Goal: Task Accomplishment & Management: Manage account settings

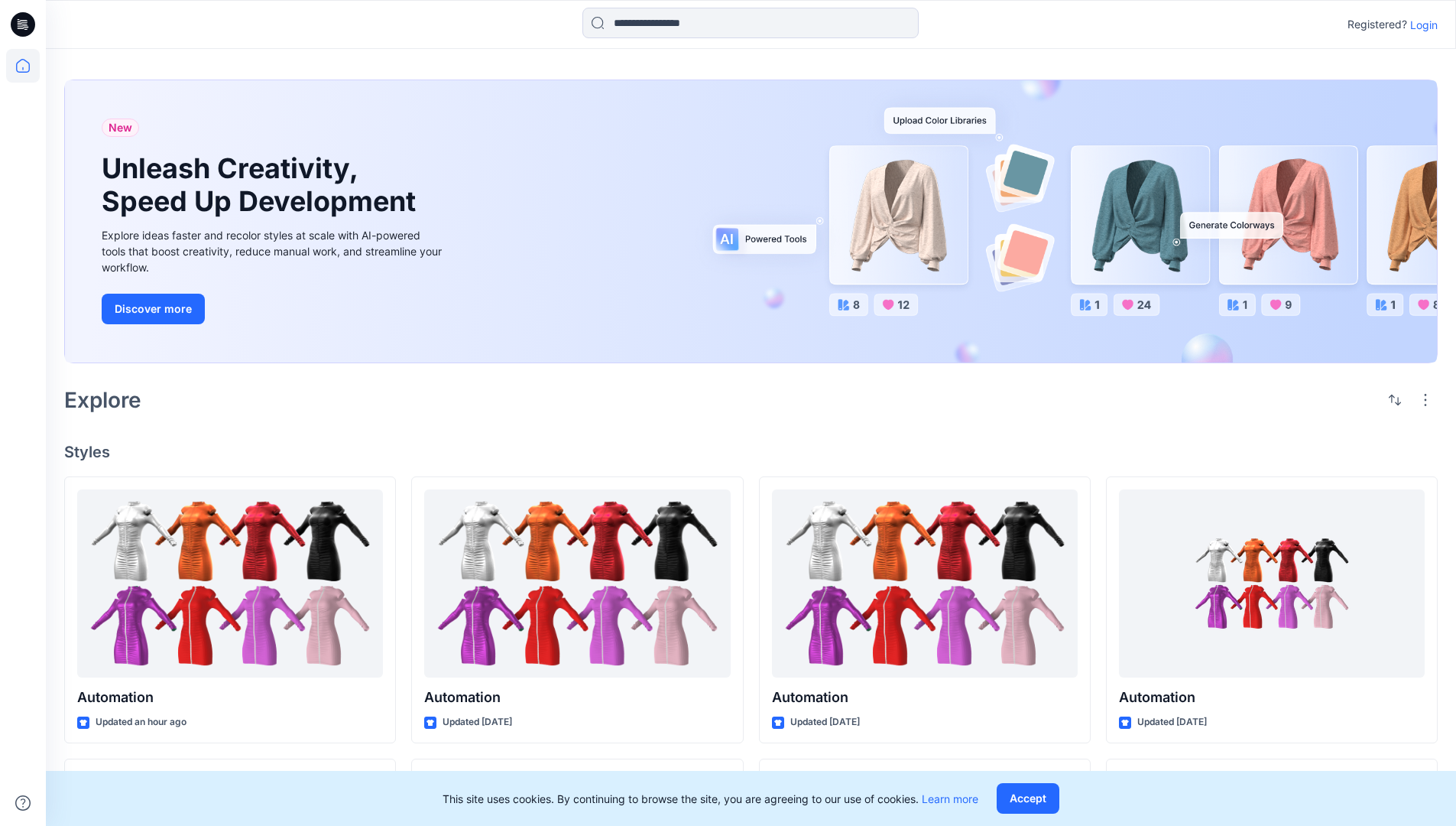
click at [1420, 25] on p "Login" at bounding box center [1424, 24] width 28 height 16
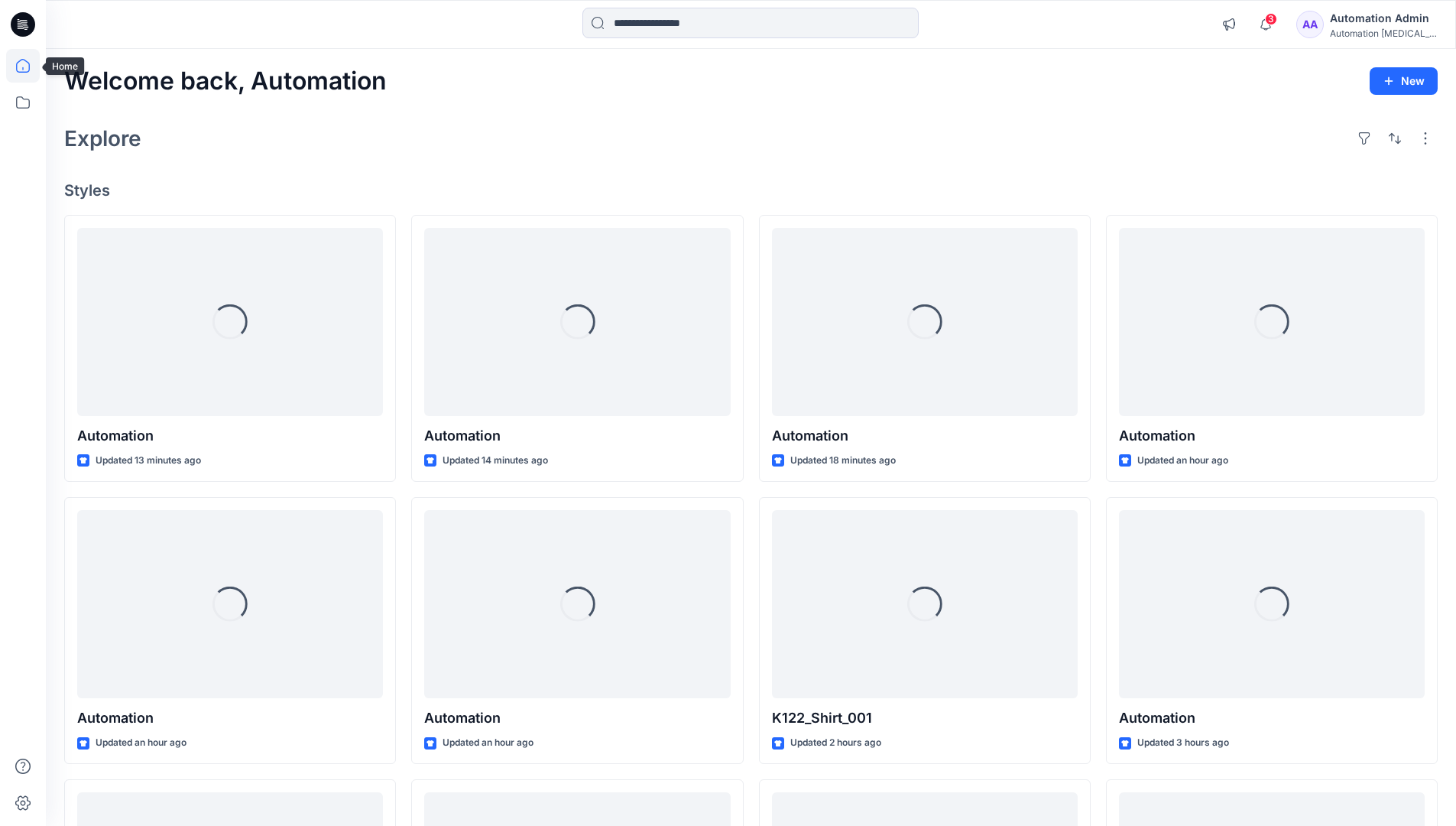
click at [29, 65] on icon at bounding box center [22, 65] width 14 height 14
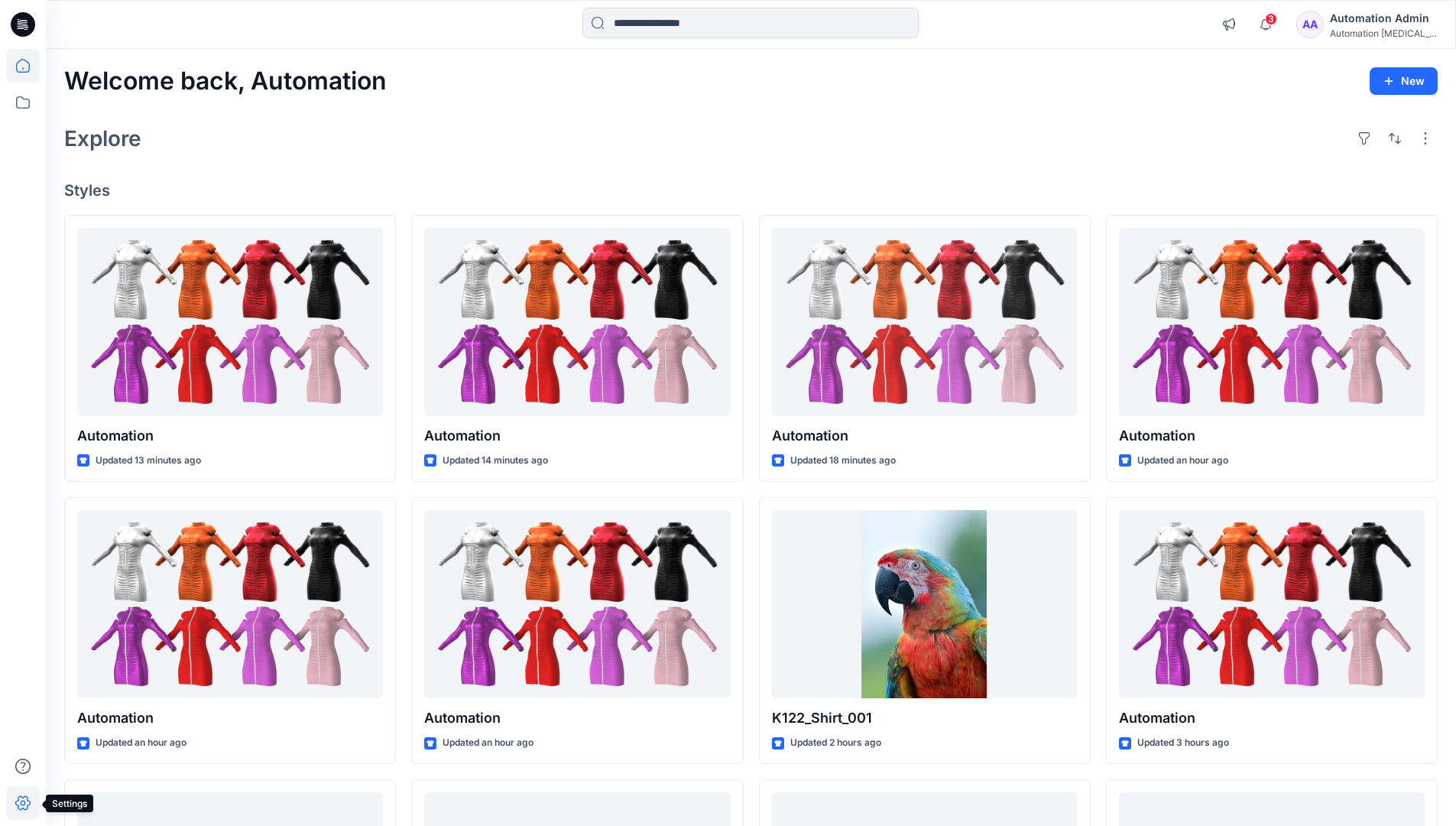
click at [24, 809] on icon at bounding box center [23, 803] width 16 height 15
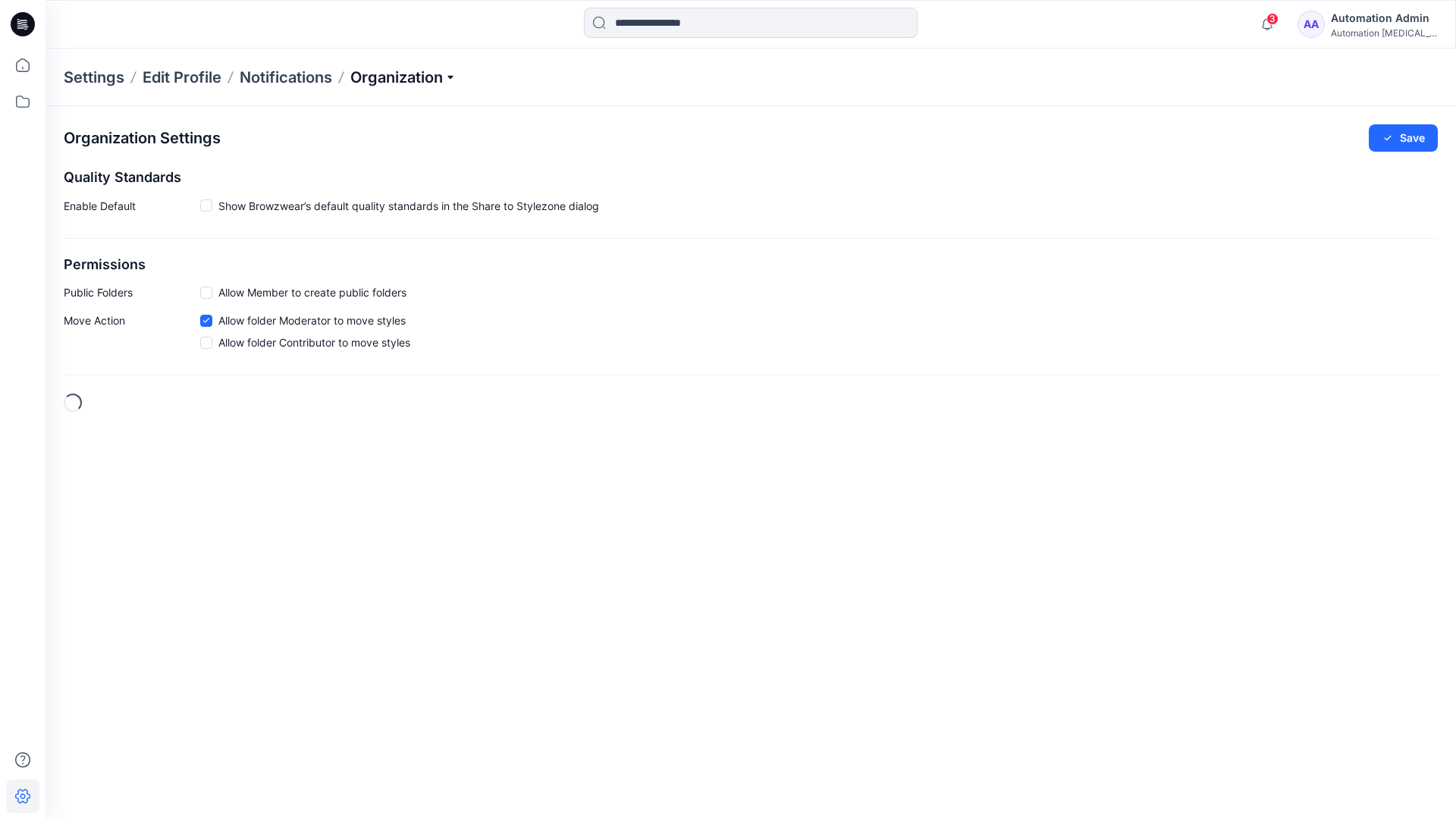
click at [443, 76] on p "Organization" at bounding box center [404, 77] width 106 height 21
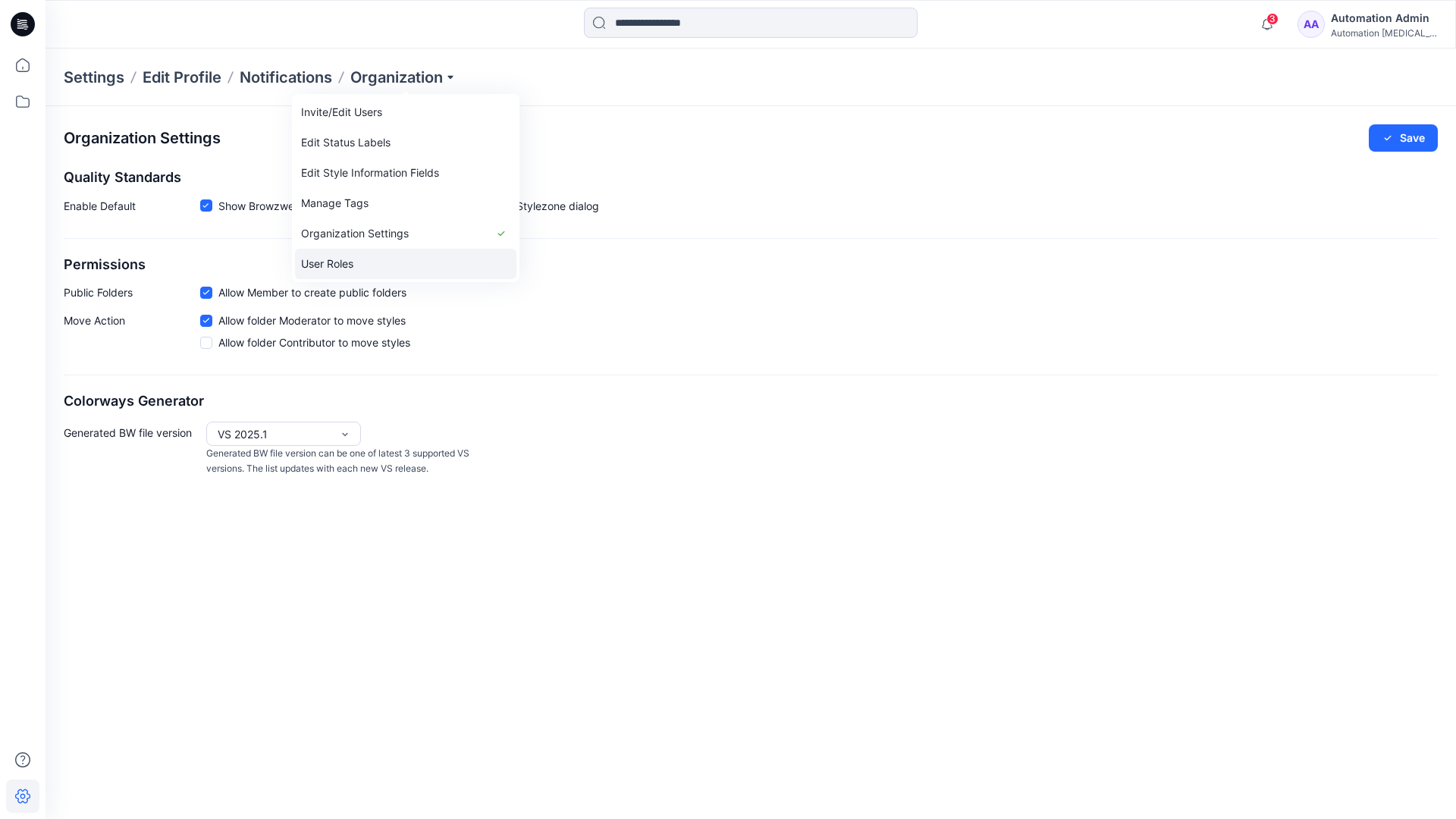
click at [369, 262] on link "User Roles" at bounding box center [406, 263] width 221 height 30
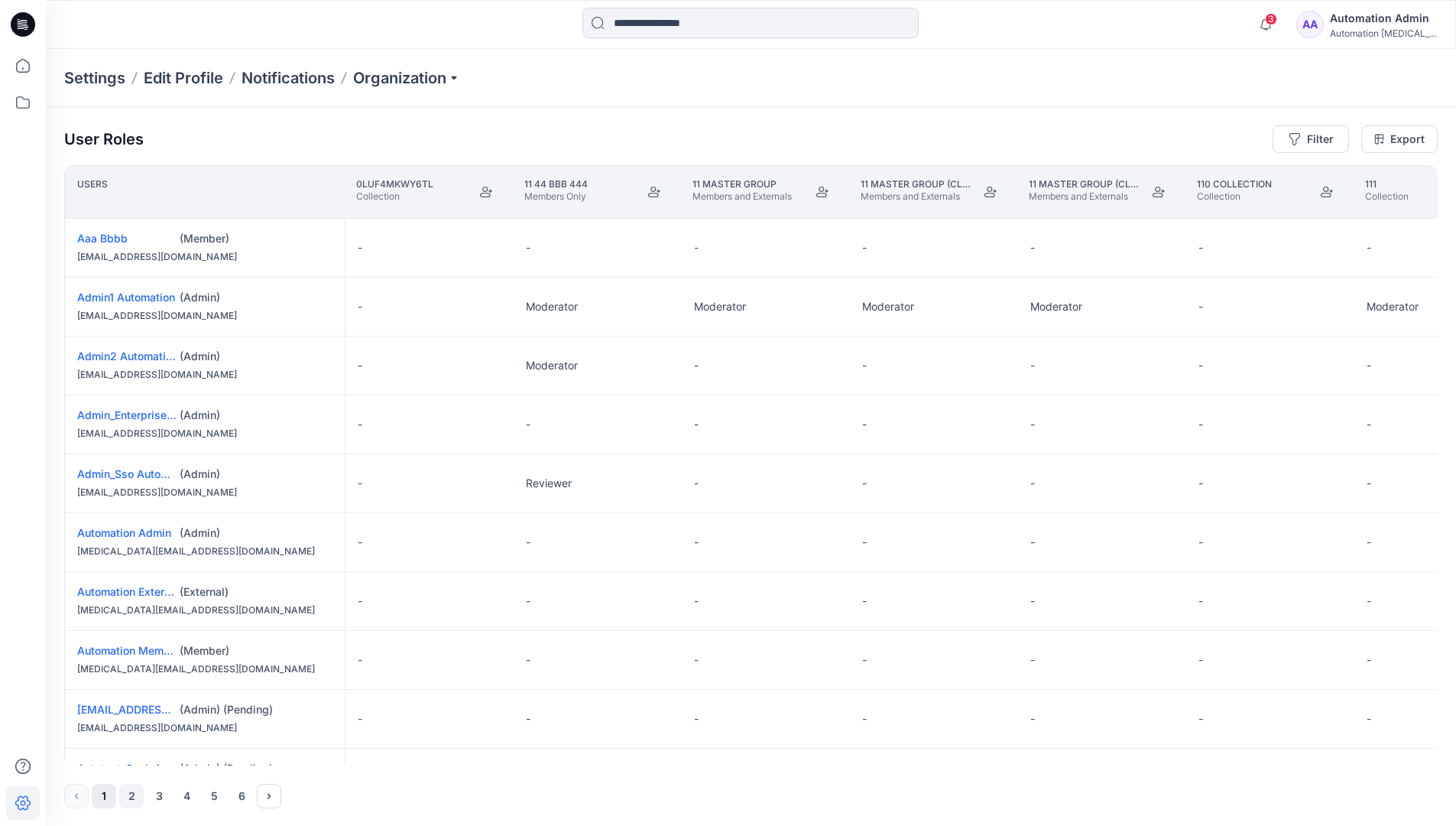
click at [133, 797] on button "2" at bounding box center [132, 796] width 25 height 25
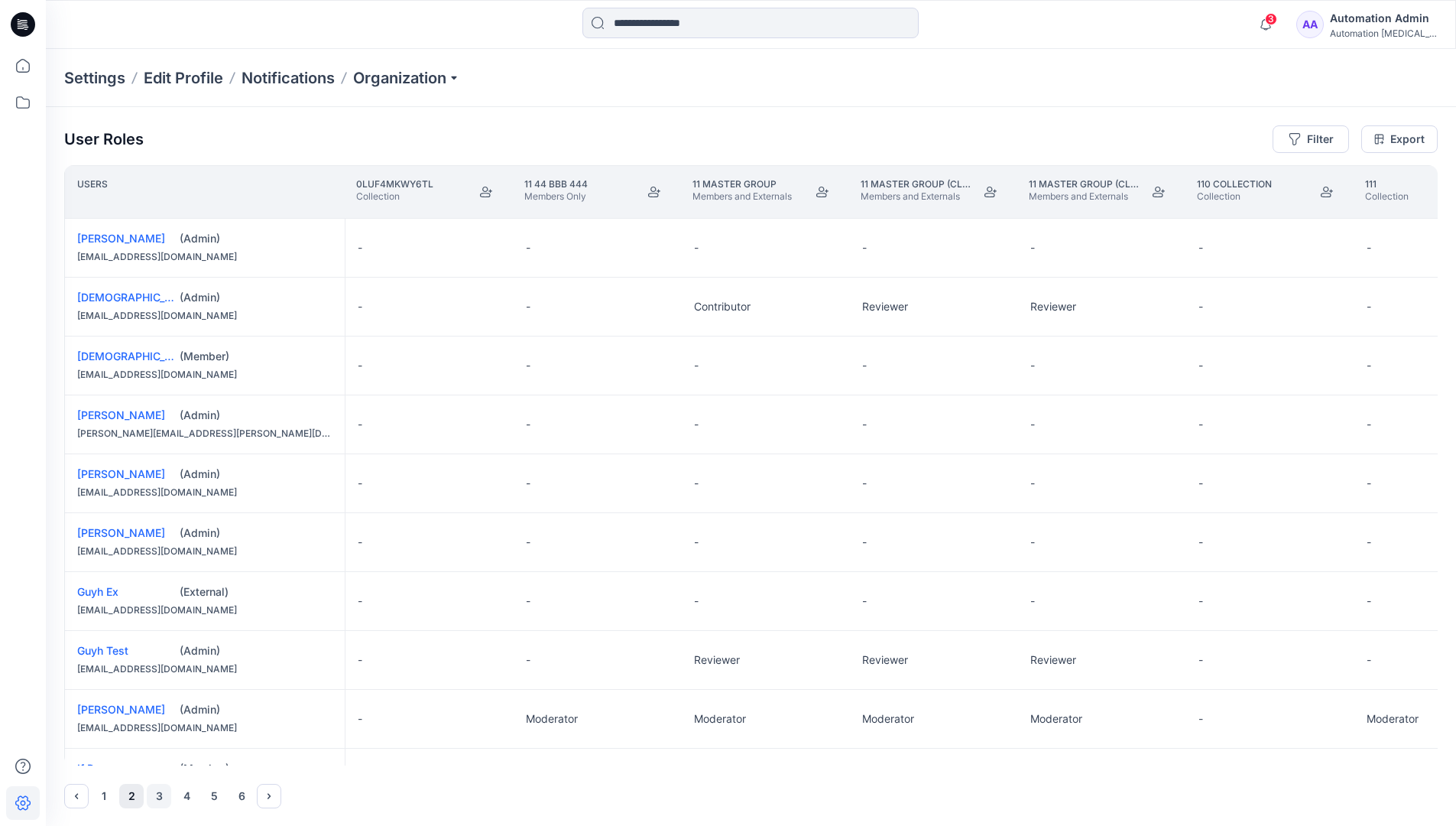
click at [160, 796] on button "3" at bounding box center [158, 796] width 25 height 25
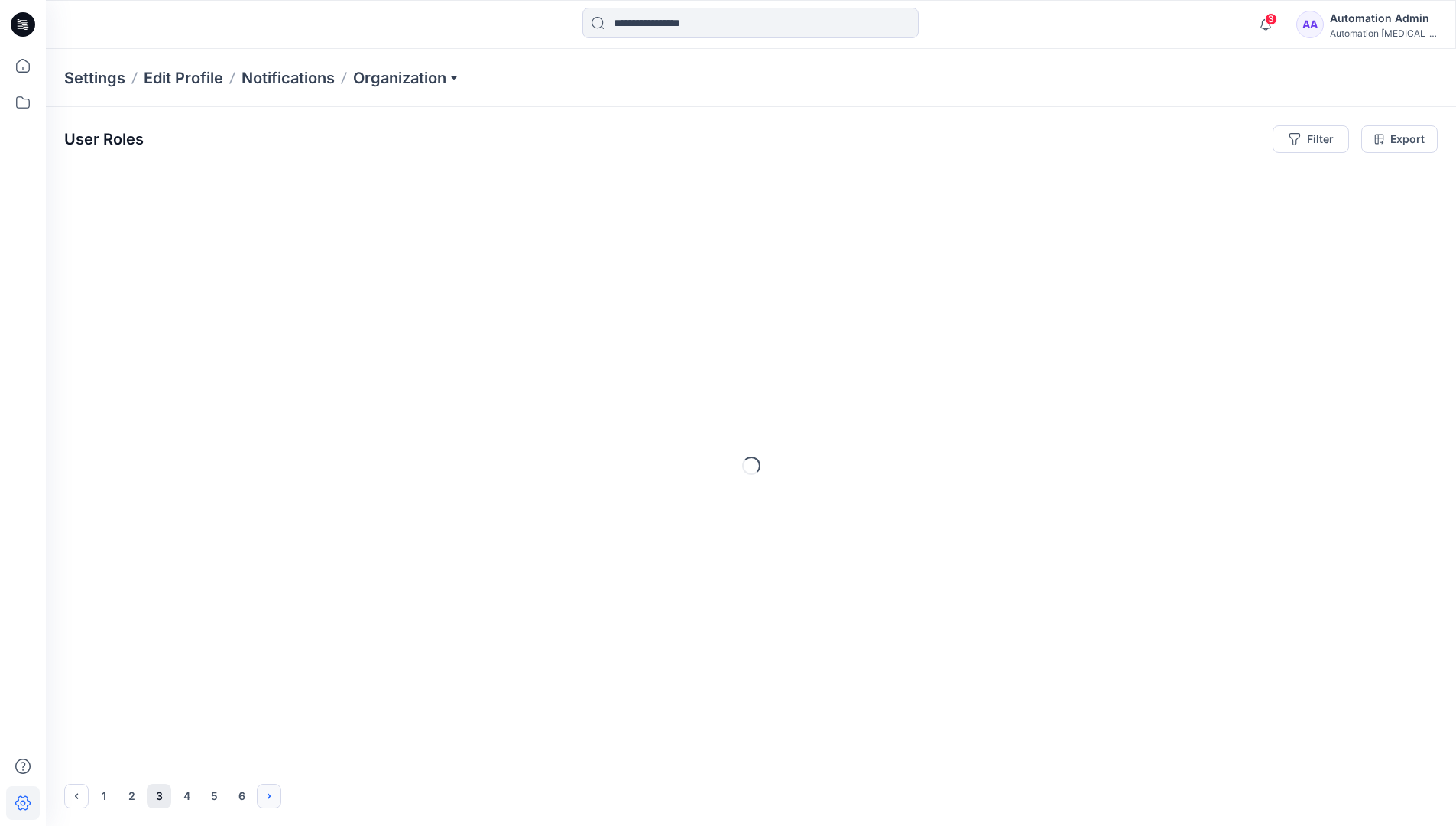
click at [270, 796] on icon "Next" at bounding box center [269, 796] width 3 height 6
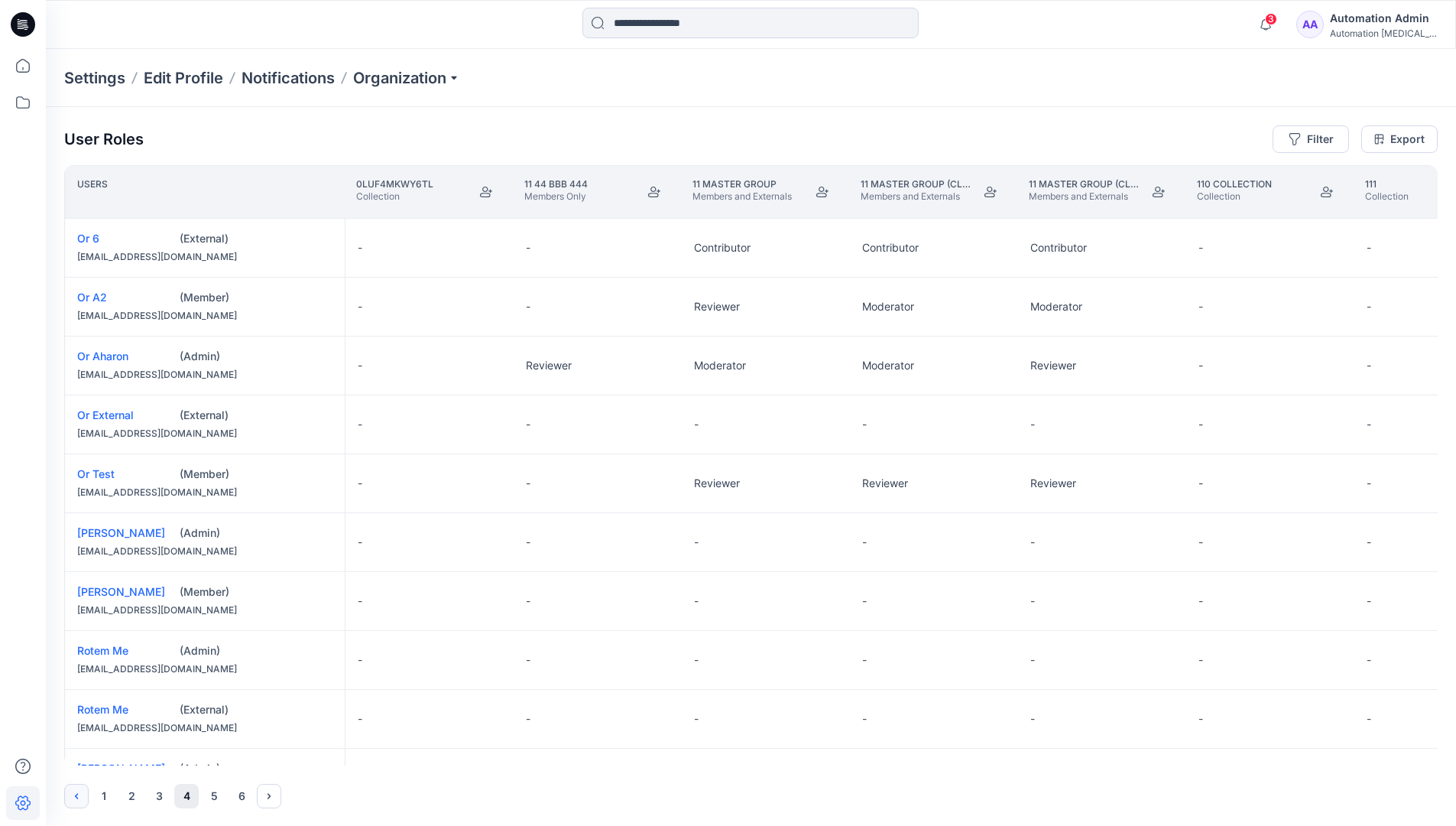
click at [78, 793] on icon "Previous" at bounding box center [75, 796] width 12 height 12
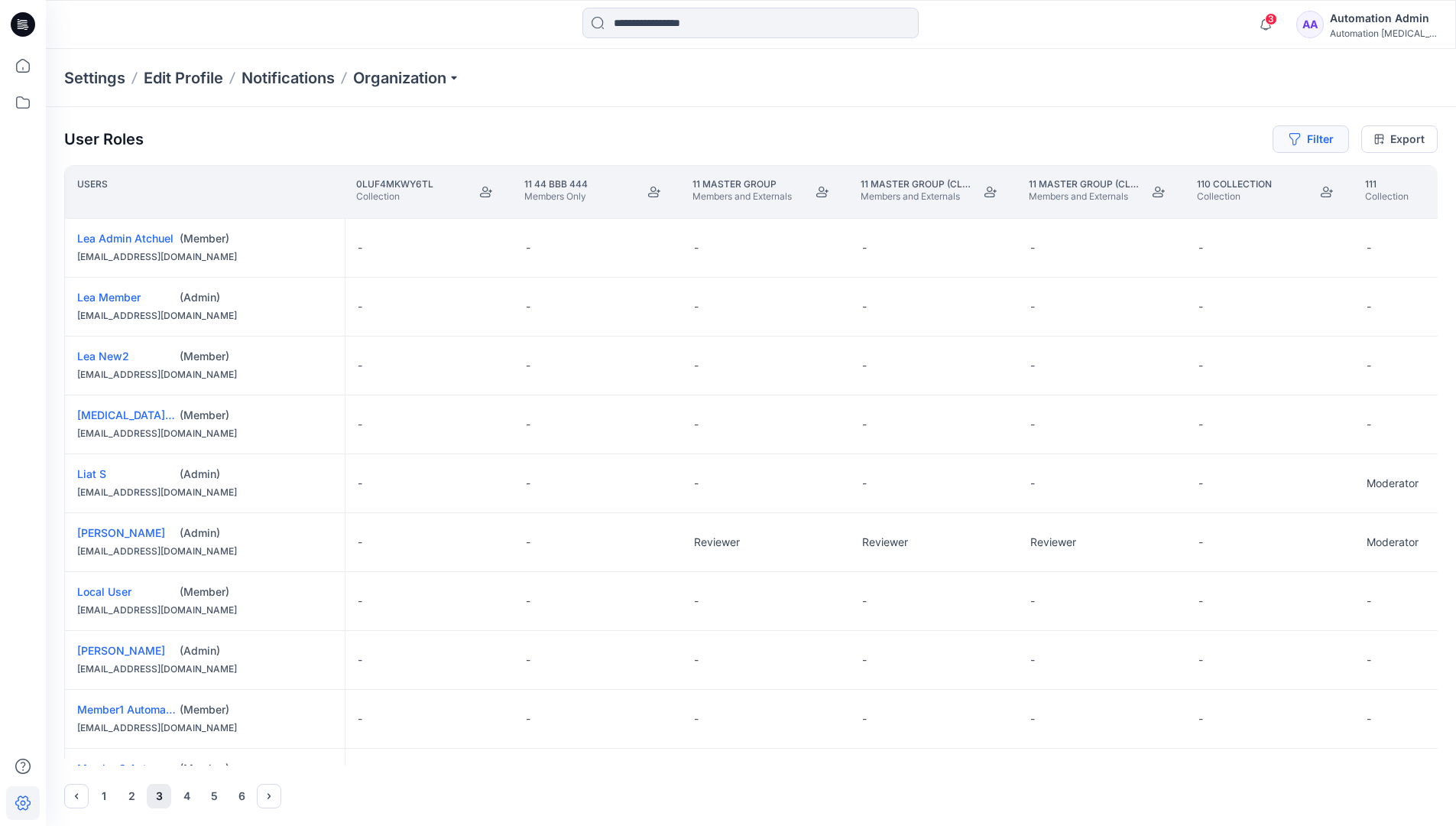
click at [1317, 142] on button "Filter" at bounding box center [1311, 139] width 76 height 28
click at [1223, 180] on div at bounding box center [1255, 180] width 157 height 19
click at [1241, 178] on div at bounding box center [1255, 180] width 157 height 19
type input "****"
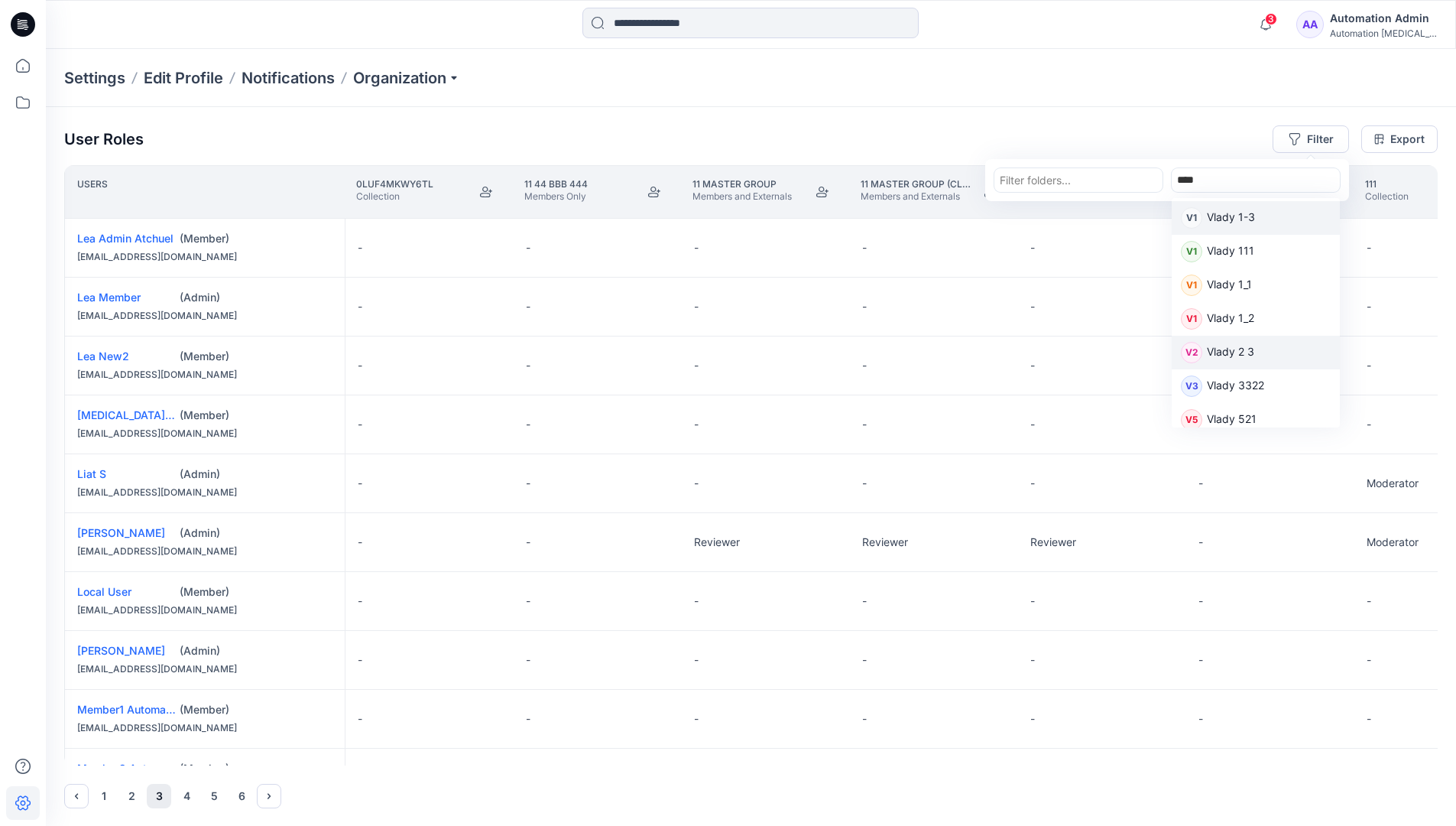
click at [1238, 351] on p "Vlady 2 3" at bounding box center [1230, 354] width 47 height 20
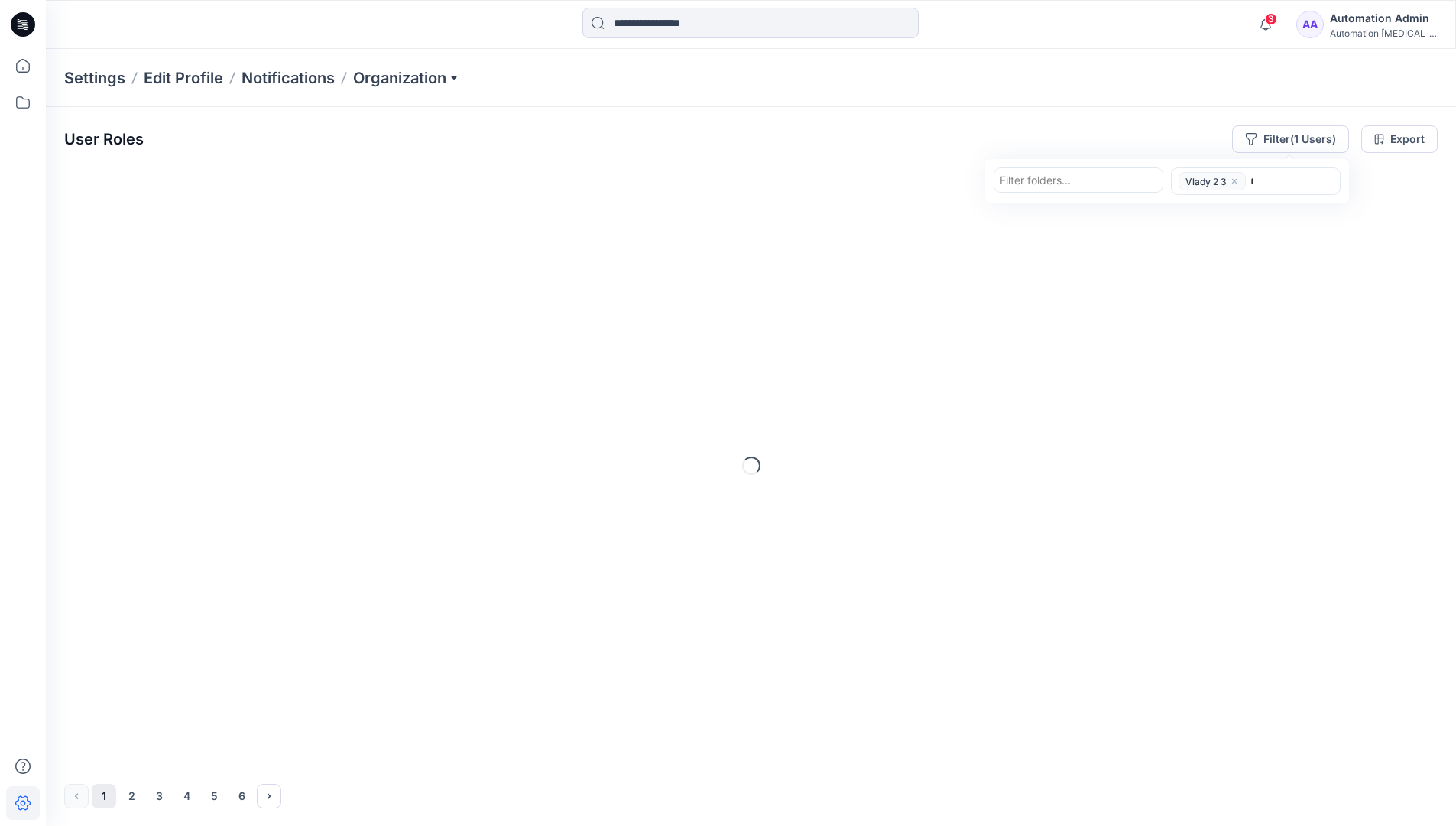
type input "****"
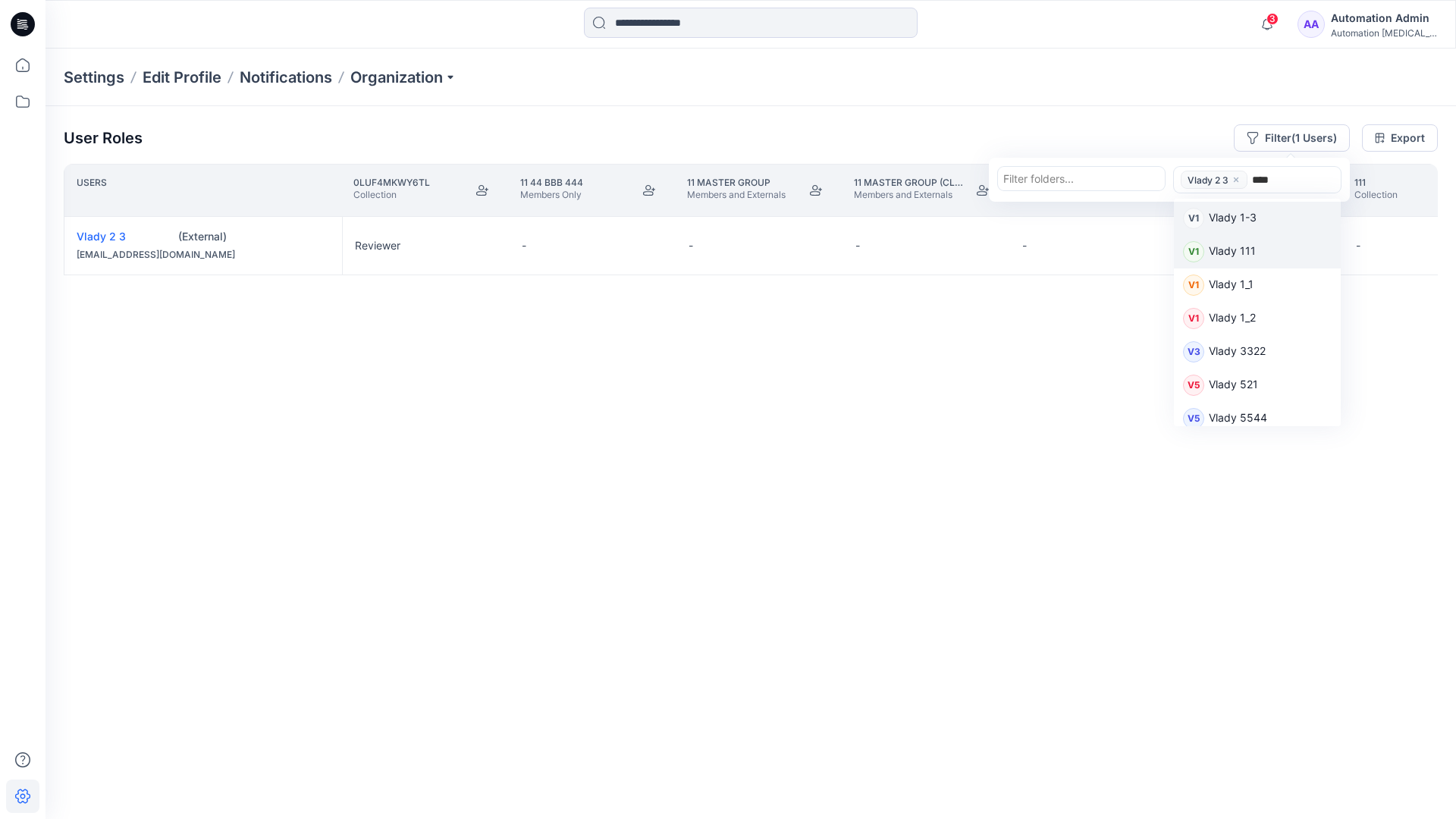
click at [1242, 250] on p "Vlady 111" at bounding box center [1232, 253] width 47 height 20
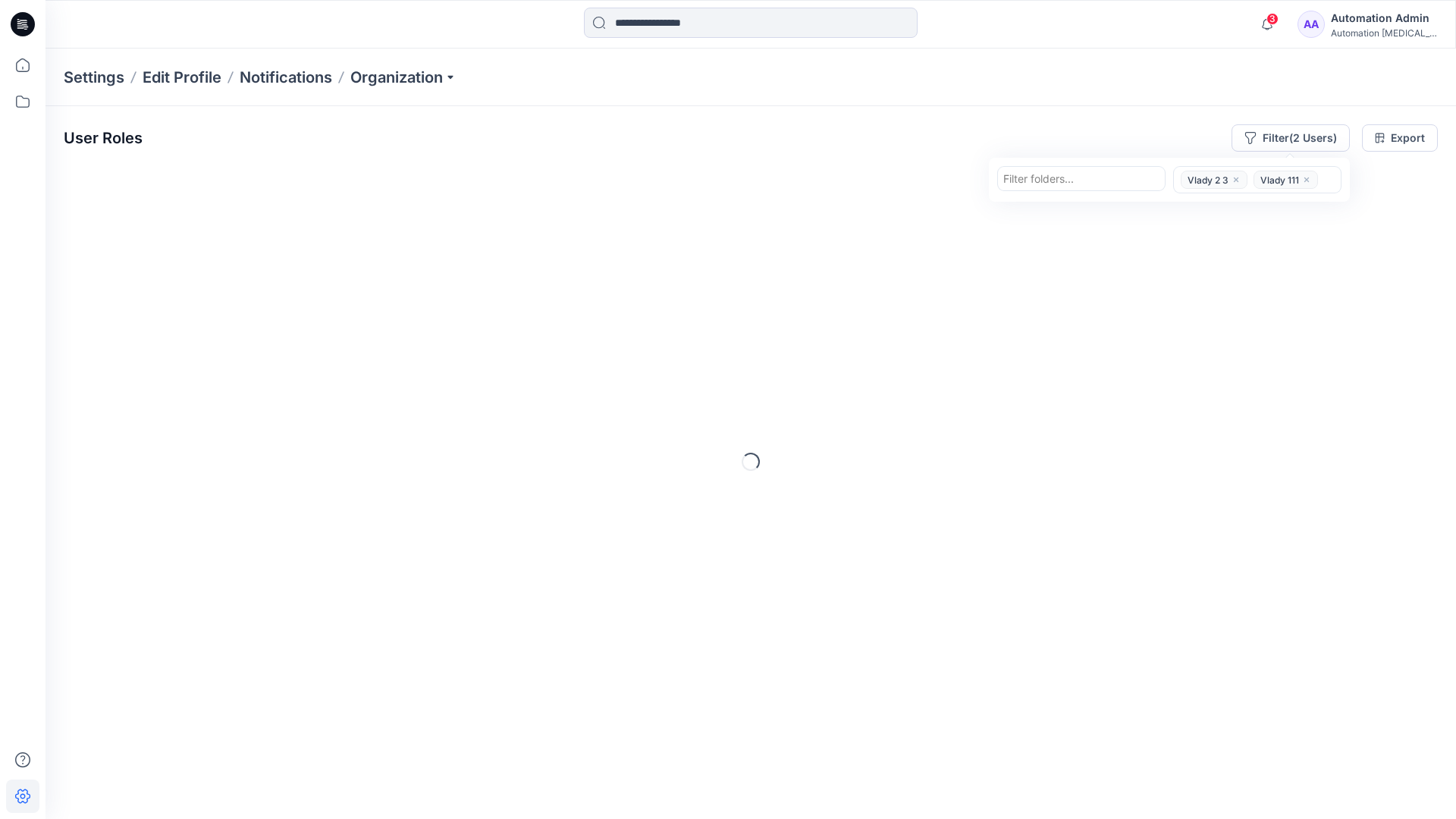
click at [1093, 181] on div at bounding box center [1081, 178] width 156 height 19
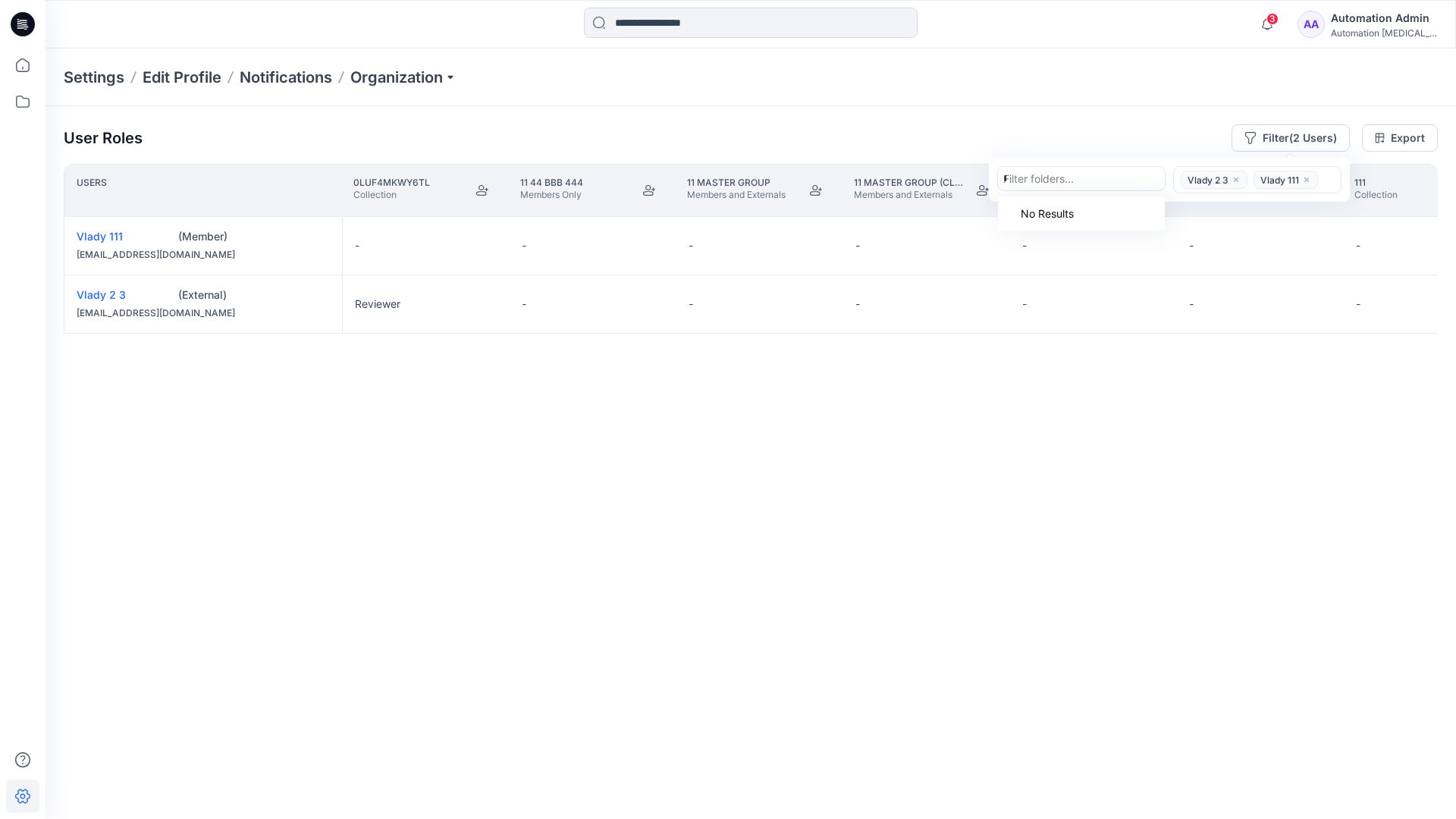
type input "*********"
click at [1081, 237] on p "Group With 1 Moderator 2" at bounding box center [1075, 244] width 127 height 16
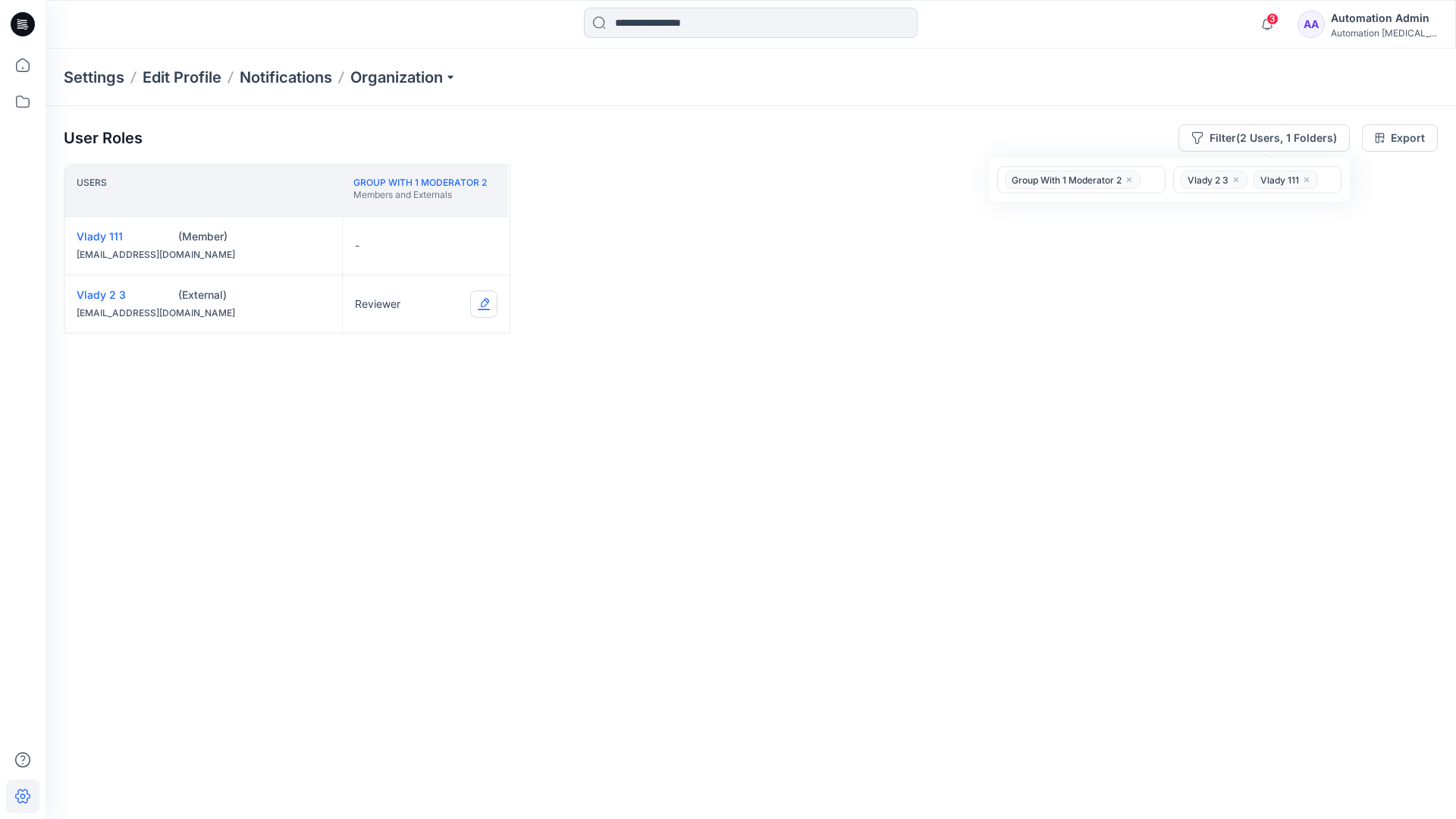
click at [482, 305] on button "Edit Role" at bounding box center [484, 304] width 27 height 27
click at [408, 395] on button "Contributor" at bounding box center [412, 395] width 164 height 27
click at [482, 244] on button "Edit Role" at bounding box center [484, 246] width 27 height 27
click at [382, 352] on button "Moderator" at bounding box center [412, 364] width 164 height 27
click at [482, 302] on button "Edit Role" at bounding box center [484, 304] width 27 height 27
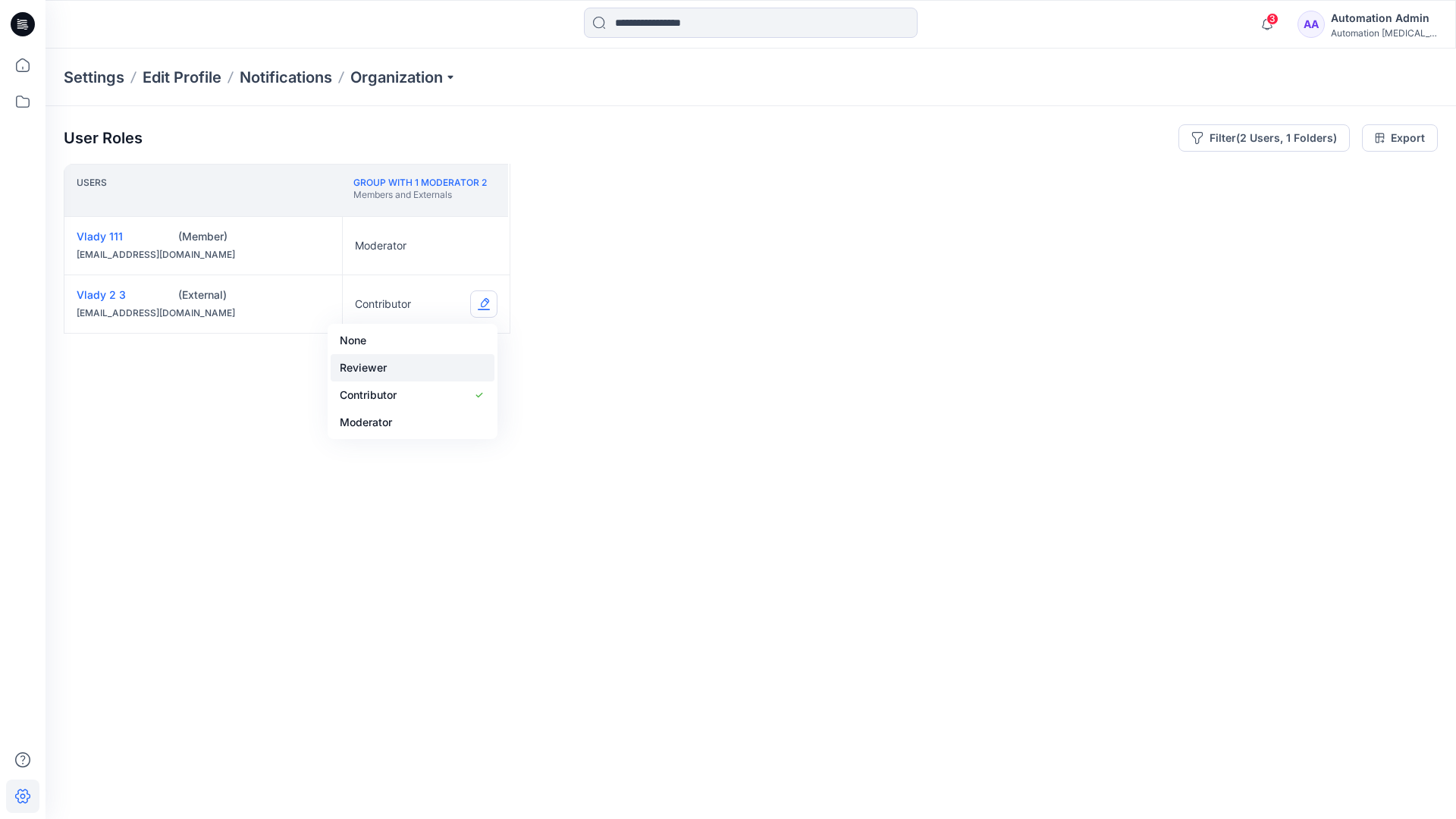
click at [409, 368] on button "Reviewer" at bounding box center [412, 368] width 164 height 27
click at [485, 245] on button "Edit Role" at bounding box center [484, 246] width 27 height 27
click at [398, 279] on button "None" at bounding box center [412, 282] width 164 height 27
click at [1129, 176] on icon "close" at bounding box center [1129, 180] width 9 height 9
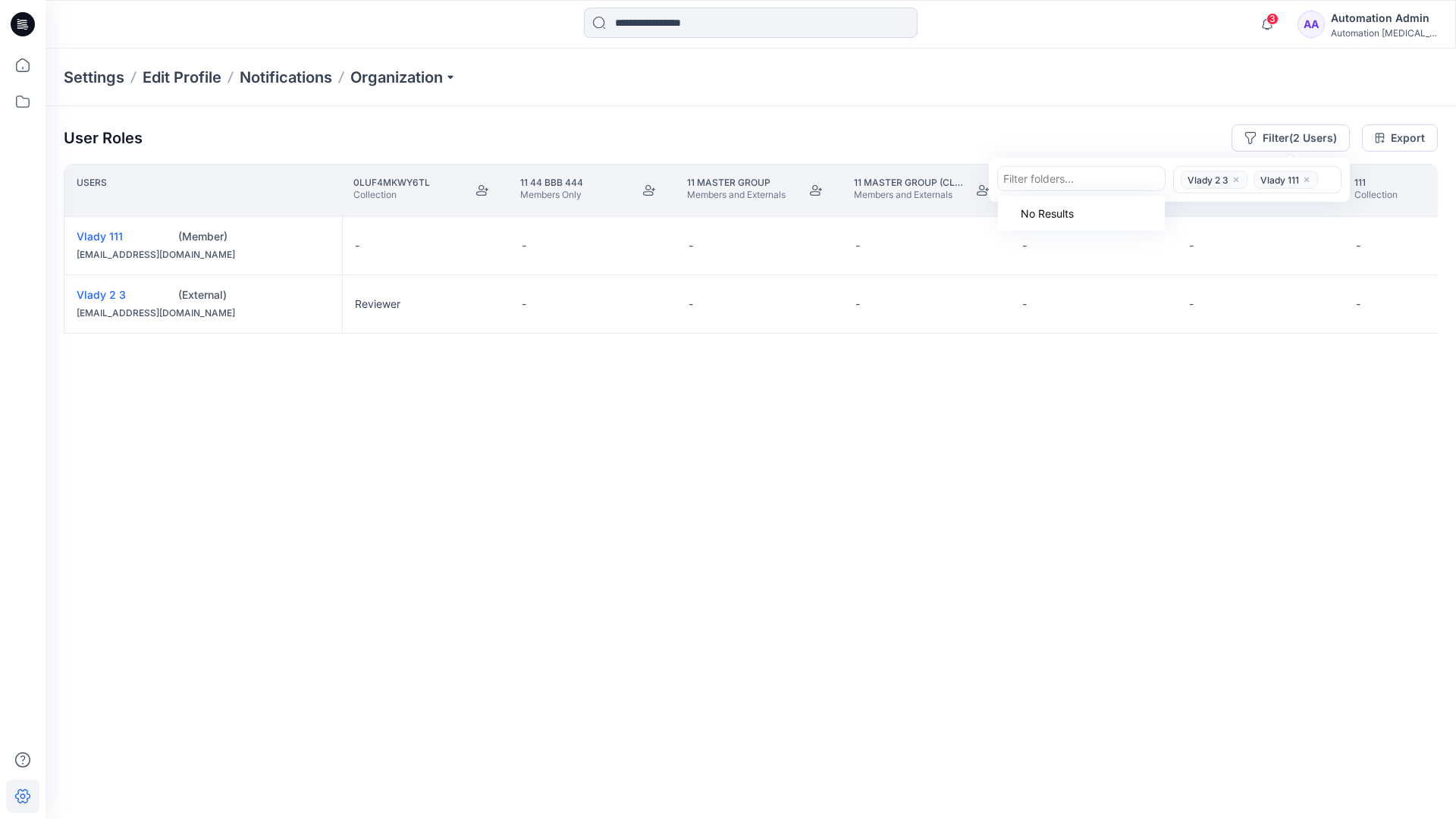
click at [1235, 178] on icon "close" at bounding box center [1236, 179] width 5 height 5
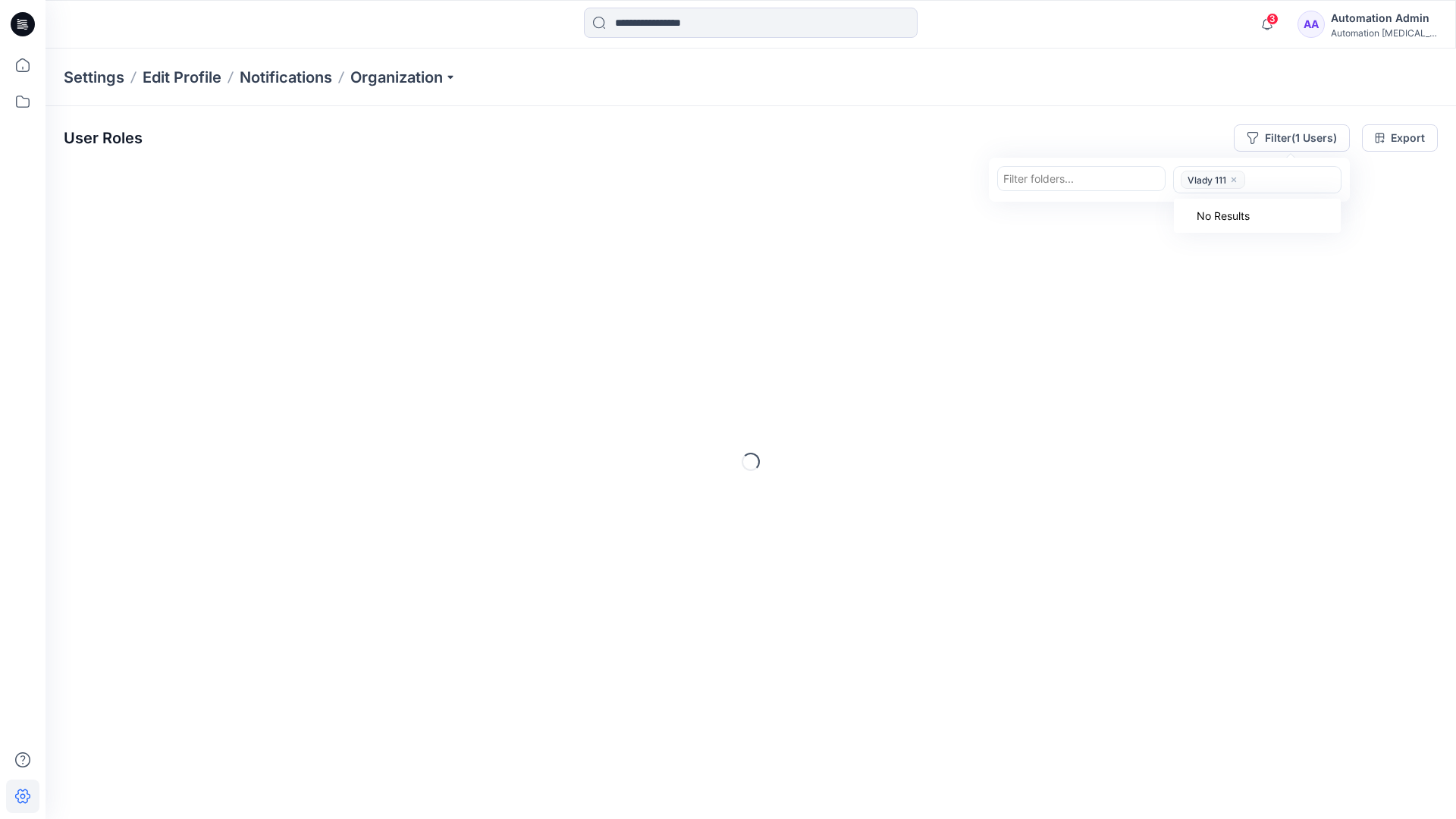
click at [1233, 181] on icon "close" at bounding box center [1234, 180] width 9 height 9
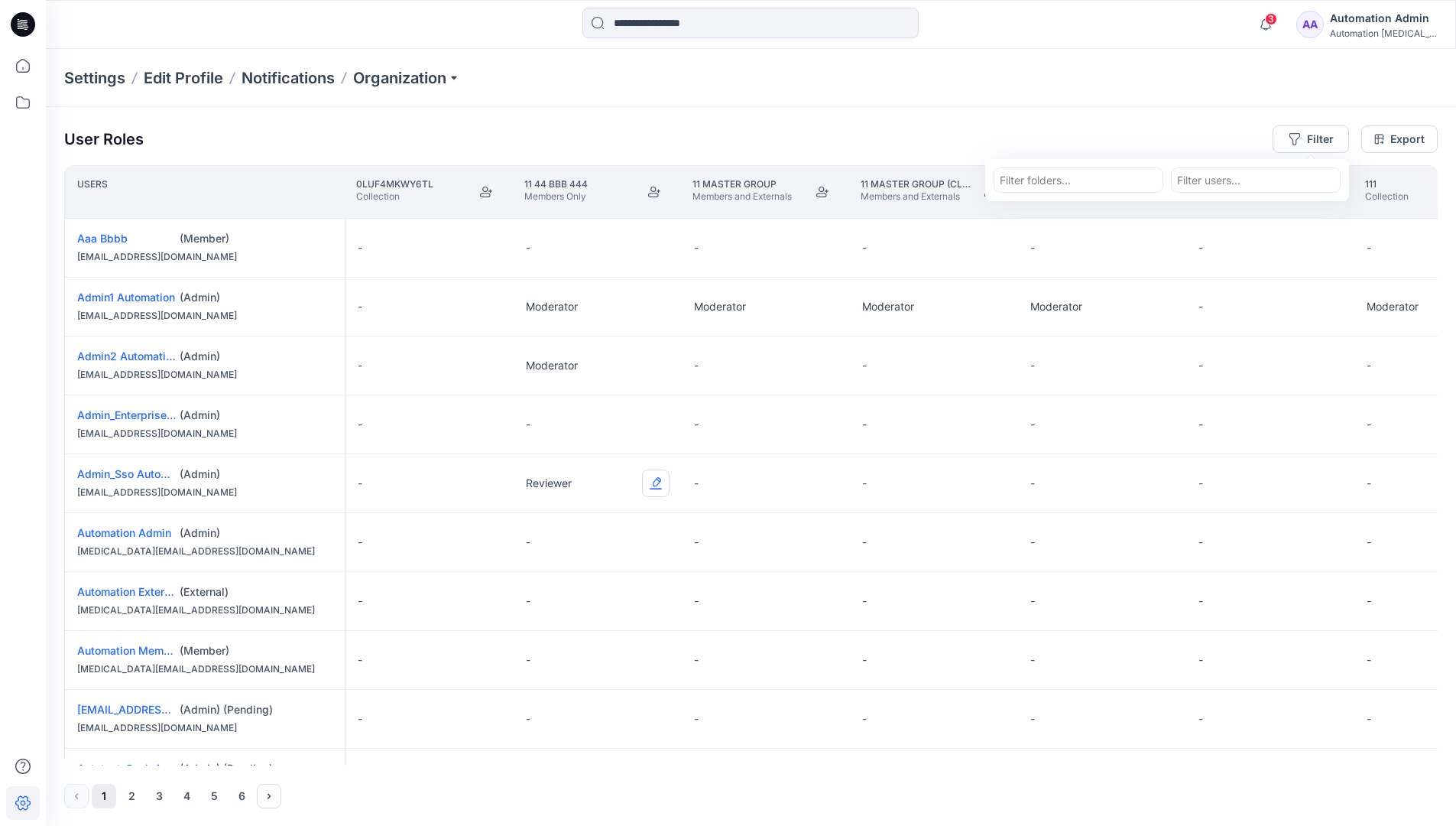
click at [657, 484] on button "Edit Role" at bounding box center [655, 483] width 28 height 28
click at [598, 552] on button "Reviewer" at bounding box center [584, 548] width 165 height 28
click at [1369, 29] on div "Automation [MEDICAL_DATA]..." at bounding box center [1383, 33] width 107 height 11
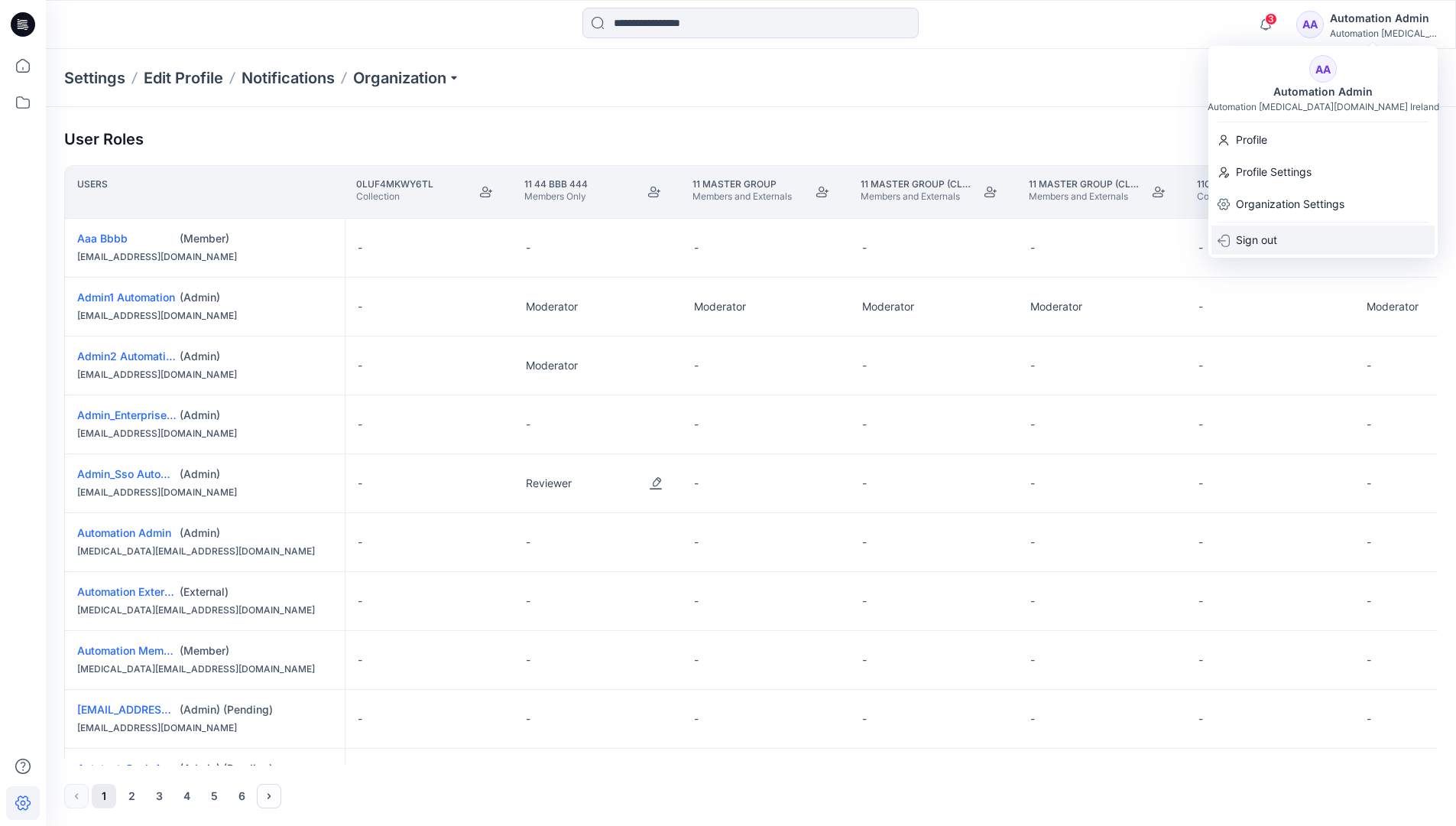
click at [1298, 229] on div "Sign out" at bounding box center [1323, 240] width 223 height 29
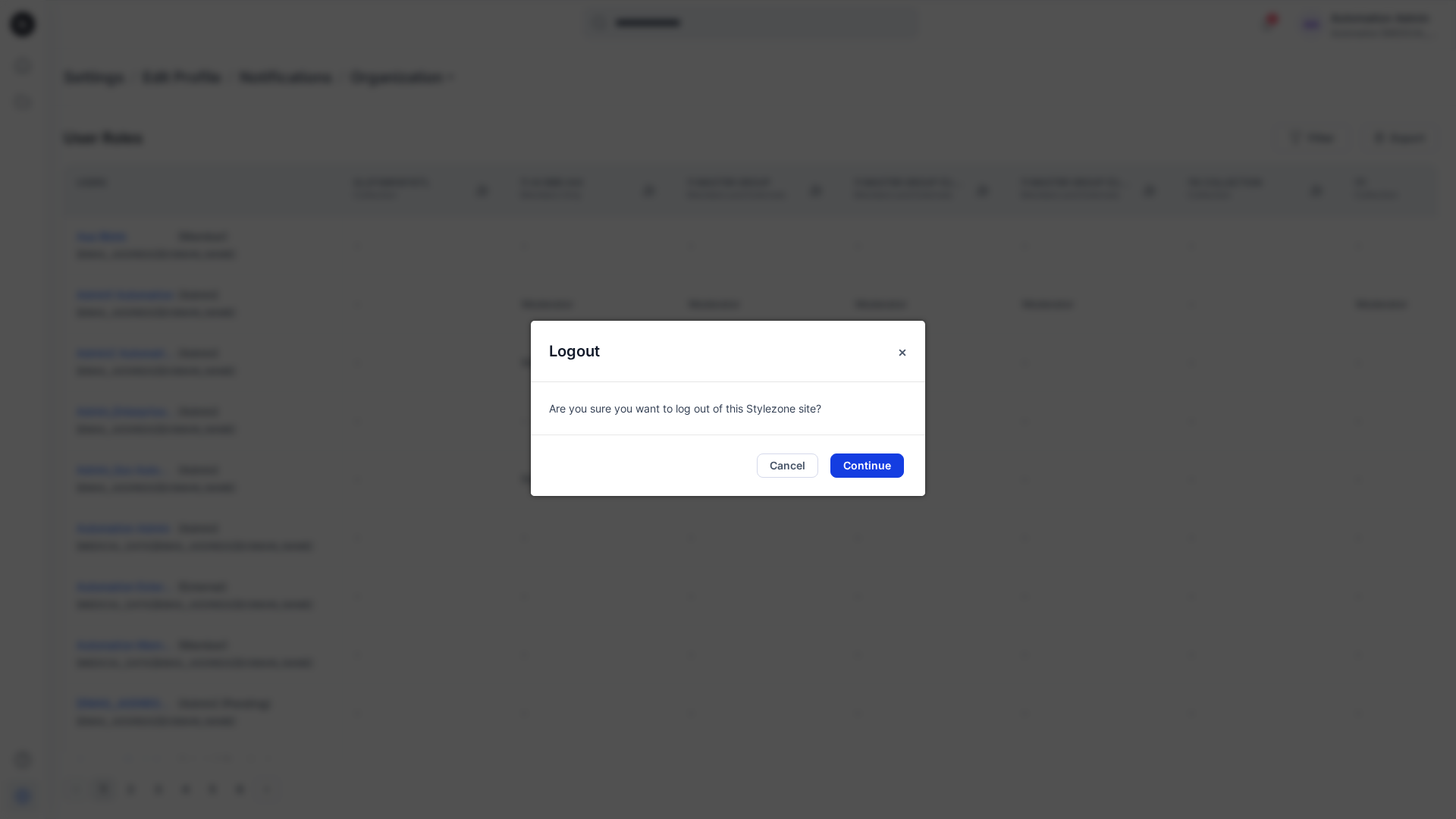
click at [881, 463] on button "Continue" at bounding box center [867, 466] width 74 height 25
